Goal: Check status: Check status

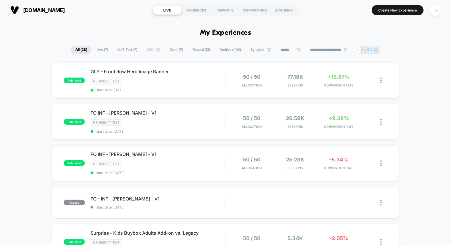
click at [169, 47] on span "Draft ( 9 )" at bounding box center [177, 50] width 22 height 8
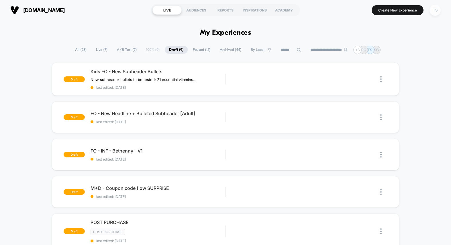
click at [433, 10] on div "TS" at bounding box center [435, 10] width 11 height 11
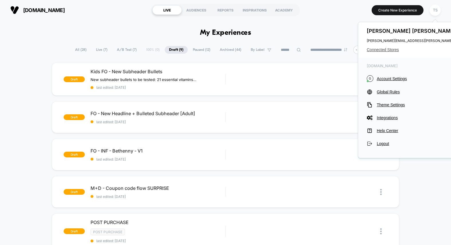
click at [382, 50] on span "Connected Stores" at bounding box center [424, 49] width 114 height 5
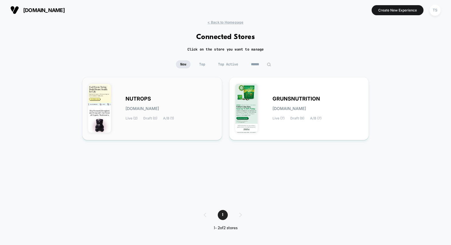
click at [162, 96] on div "NUTROPS [DOMAIN_NAME] Live (2) Draft (0) A/B (1)" at bounding box center [152, 108] width 128 height 51
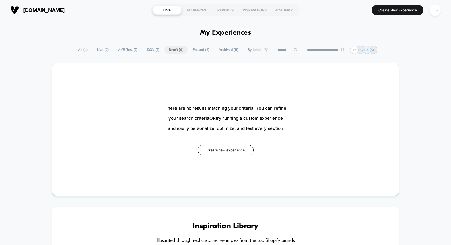
click at [83, 50] on span "All ( 4 )" at bounding box center [83, 50] width 18 height 8
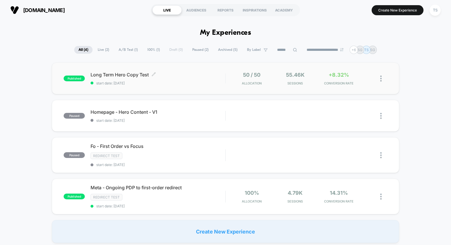
click at [171, 74] on span "Long Term Hero Copy Test Click to edit experience details" at bounding box center [158, 75] width 135 height 6
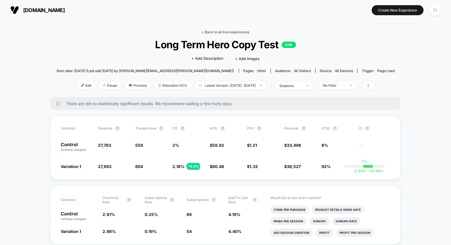
click at [223, 32] on link "< Back to all live experiences" at bounding box center [226, 32] width 48 height 4
